Goal: Task Accomplishment & Management: Manage account settings

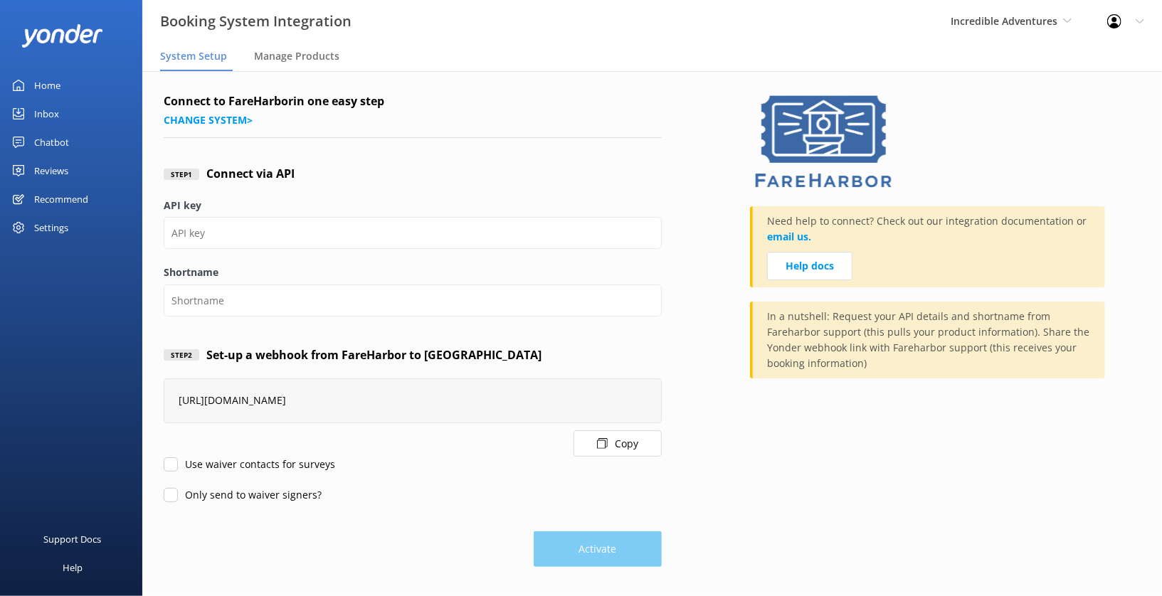
click at [1053, 11] on div "Incredible Adventures [PERSON_NAME] Adventure Co Cool Tours Inc Tongariro River…" at bounding box center [1011, 21] width 157 height 43
click at [940, 43] on nav "System Setup Manage Products" at bounding box center [652, 57] width 1020 height 28
click at [1013, 31] on div "Incredible Adventures [PERSON_NAME] Adventure Co Cool Tours Inc Tongariro River…" at bounding box center [1011, 21] width 157 height 43
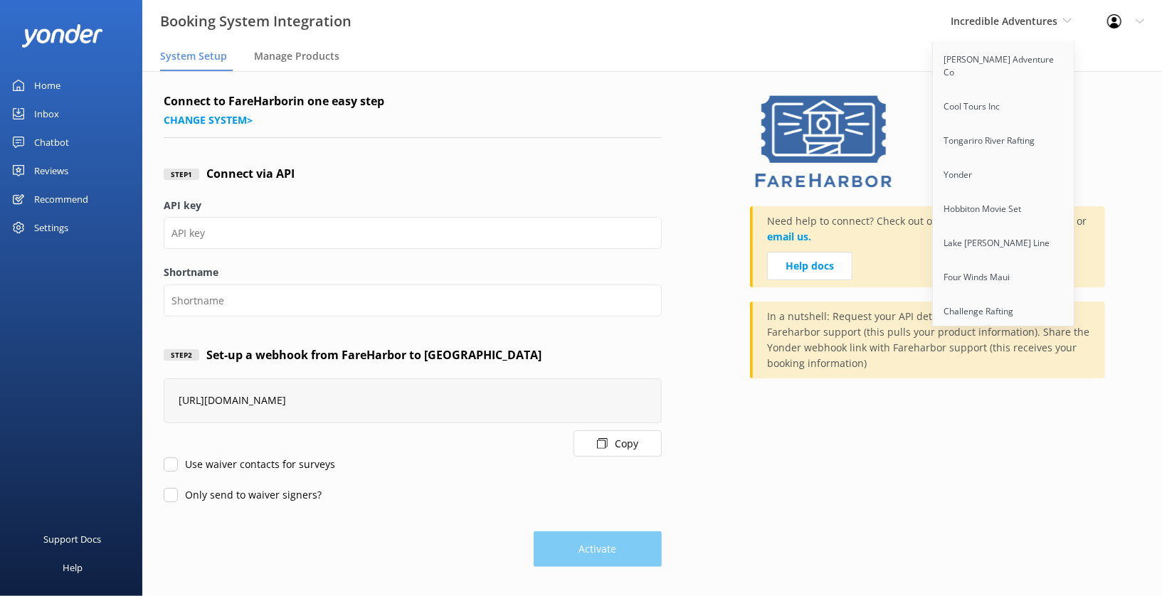
scroll to position [1083, 0]
click at [1000, 206] on link "Diamante Eco Adventure Park" at bounding box center [1004, 223] width 142 height 34
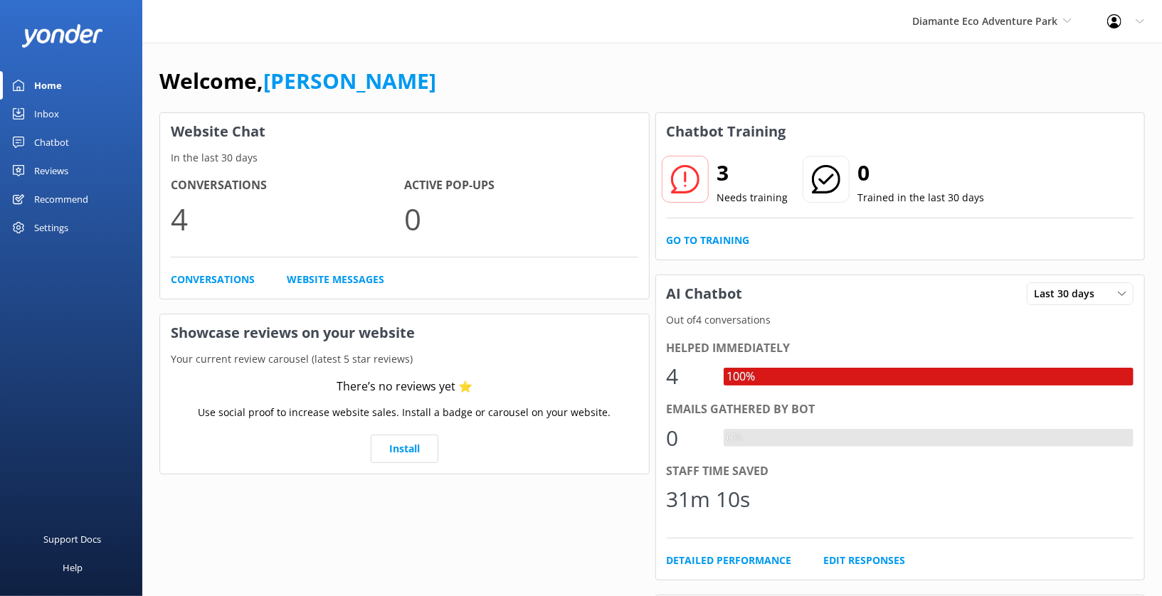
click at [50, 142] on div "Chatbot" at bounding box center [51, 142] width 35 height 28
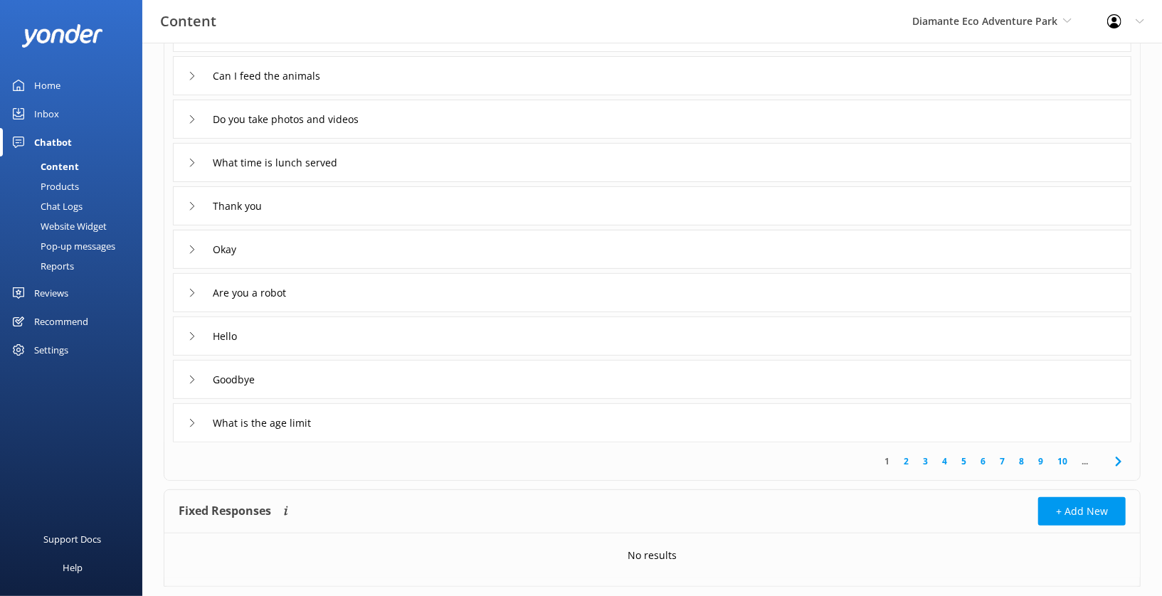
scroll to position [189, 0]
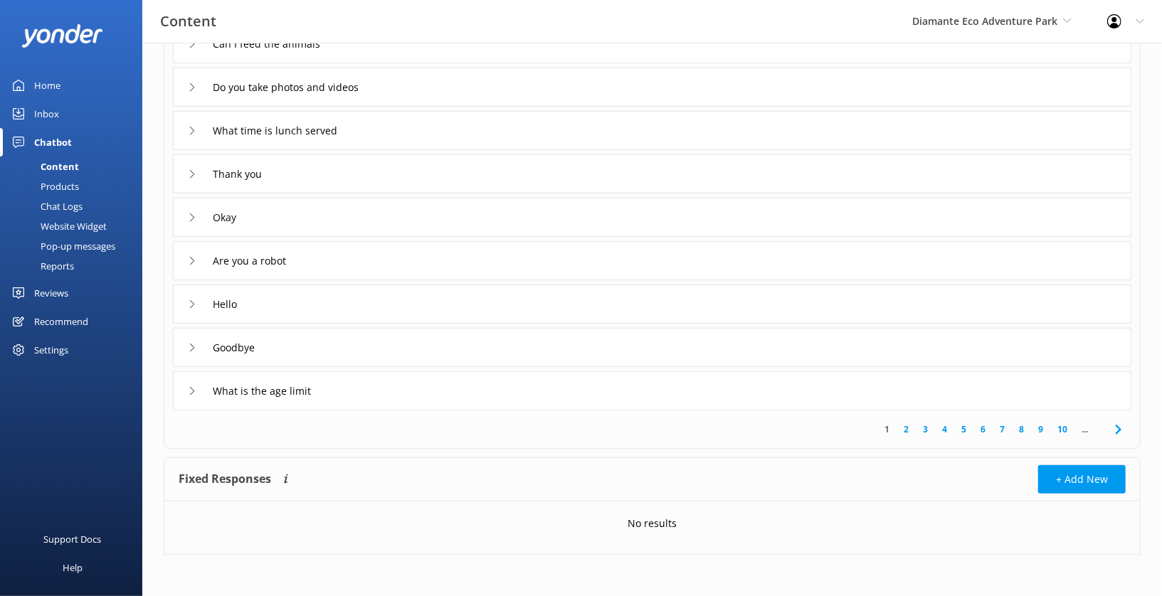
click at [997, 431] on link "7" at bounding box center [1002, 430] width 19 height 14
